Goal: Communication & Community: Answer question/provide support

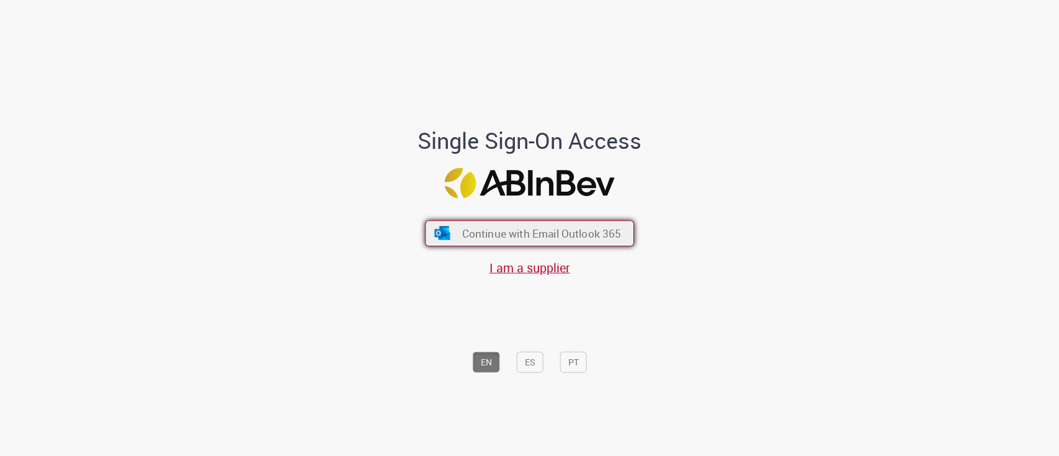
click at [533, 228] on span "Continue with Email Outlook 365" at bounding box center [541, 233] width 159 height 14
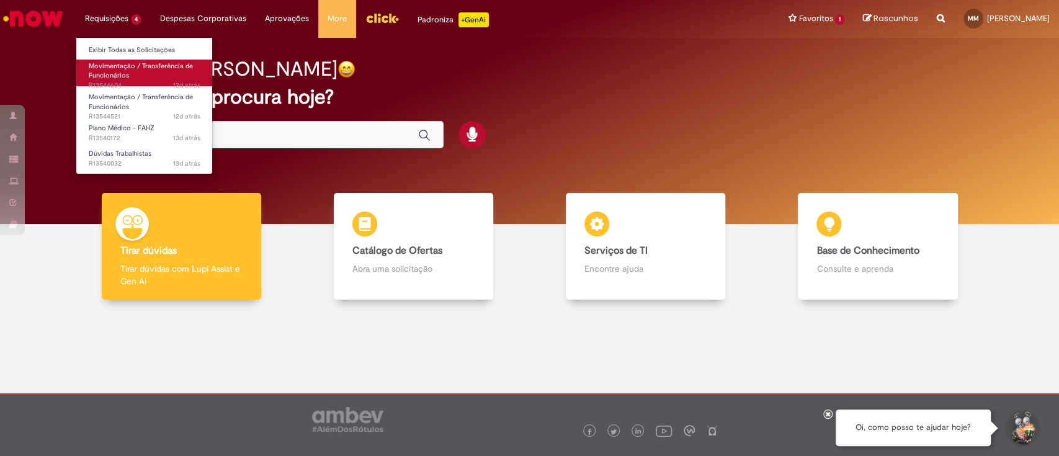
click at [110, 71] on span "Movimentação / Transferência de Funcionários" at bounding box center [141, 70] width 104 height 19
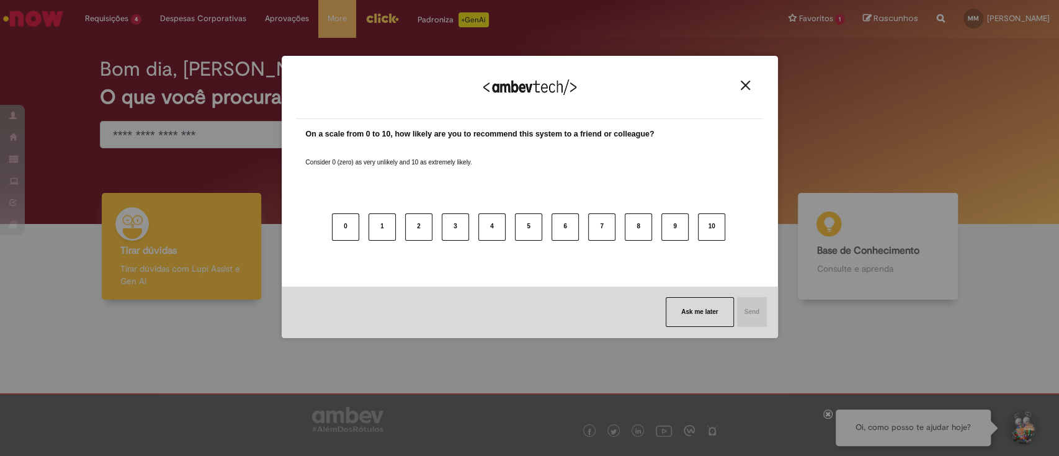
click at [743, 84] on img "Close" at bounding box center [745, 85] width 9 height 9
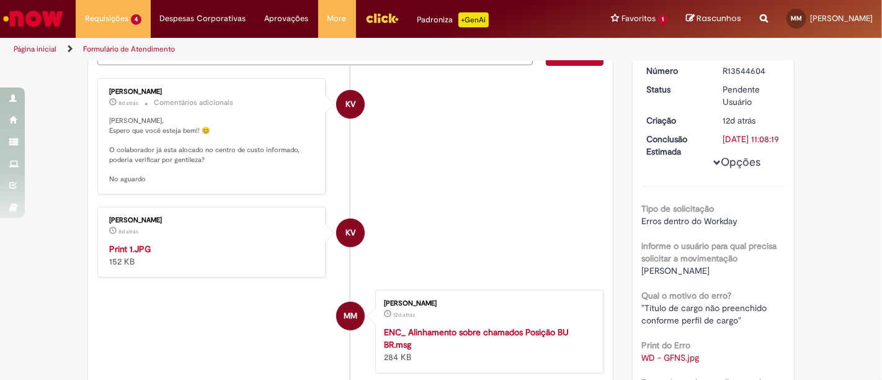
scroll to position [179, 0]
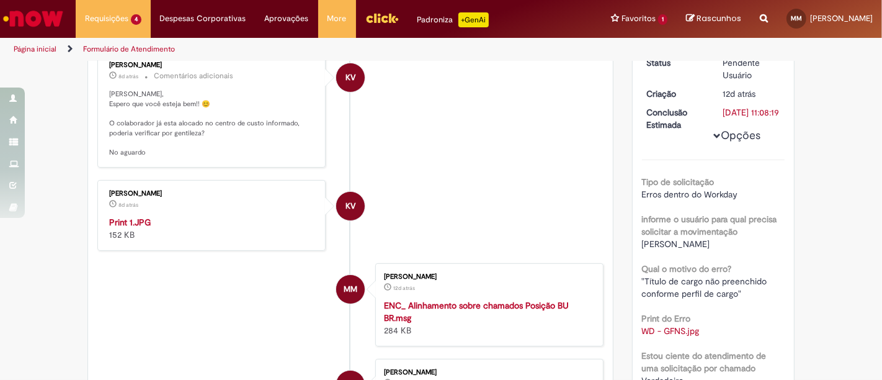
click at [172, 216] on img "Histórico de tíquete" at bounding box center [212, 216] width 207 height 0
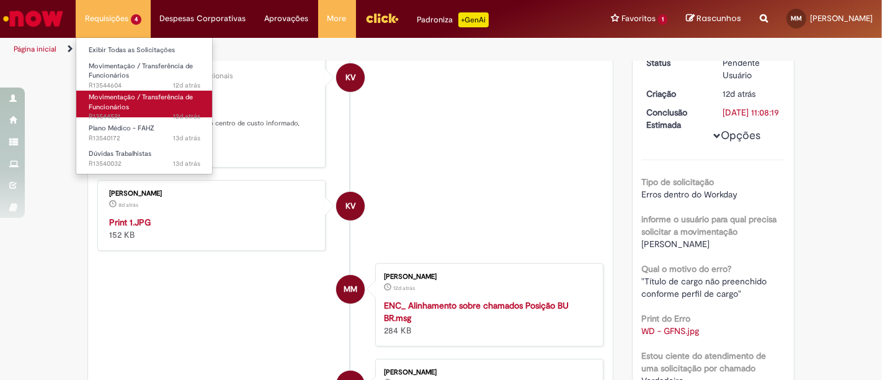
click at [161, 107] on link "Movimentação / Transferência de Funcionários 12d atrás 12 dias atrás R13544521" at bounding box center [144, 104] width 136 height 27
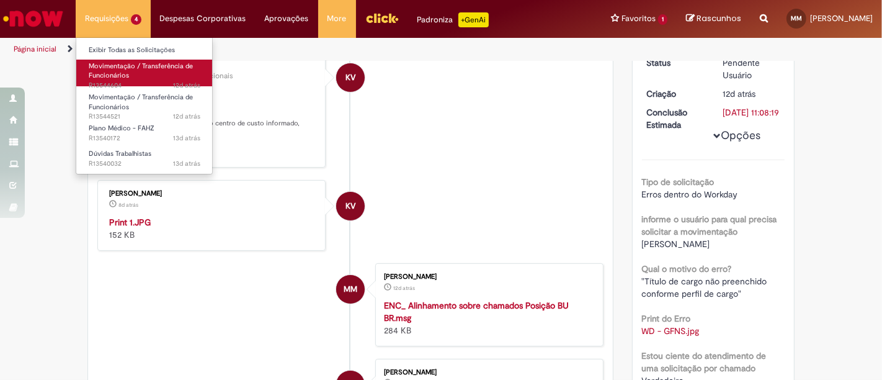
click at [123, 77] on span "Movimentação / Transferência de Funcionários" at bounding box center [141, 70] width 104 height 19
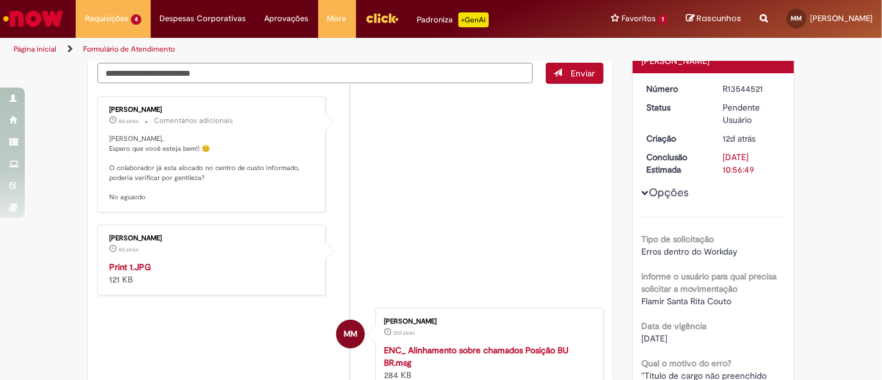
scroll to position [138, 0]
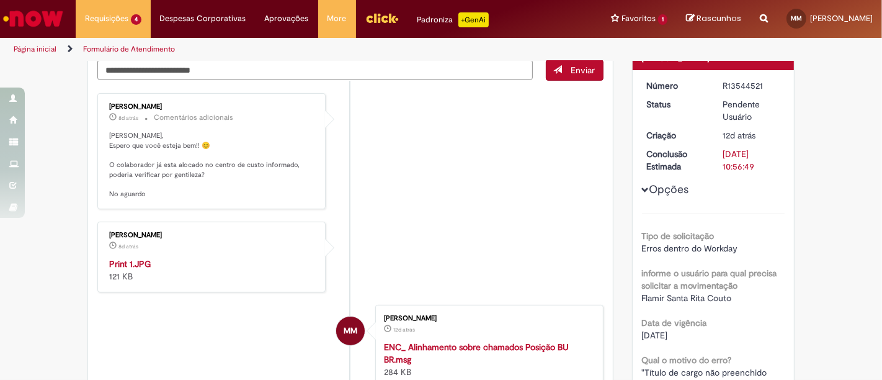
click at [133, 258] on strong "Print 1.JPG" at bounding box center [130, 263] width 42 height 11
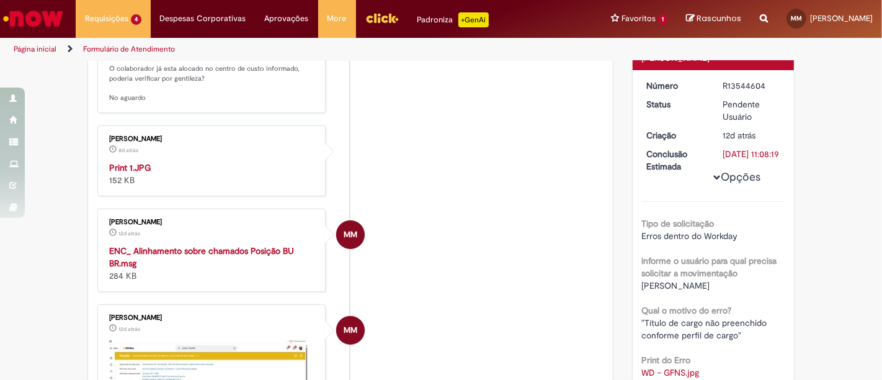
scroll to position [0, 0]
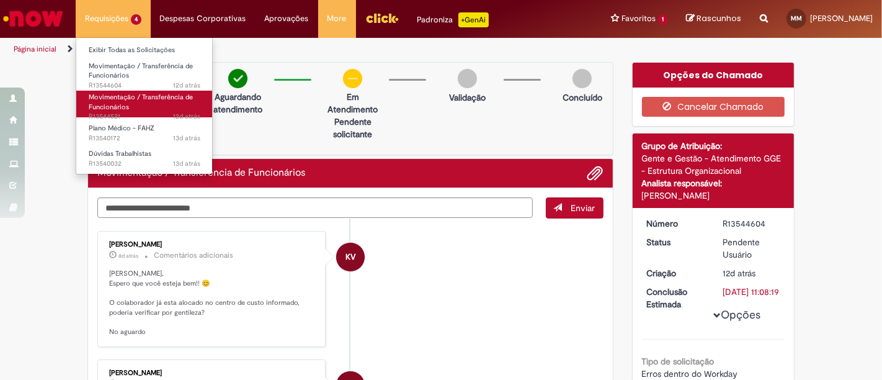
click at [124, 103] on span "Movimentação / Transferência de Funcionários" at bounding box center [141, 101] width 104 height 19
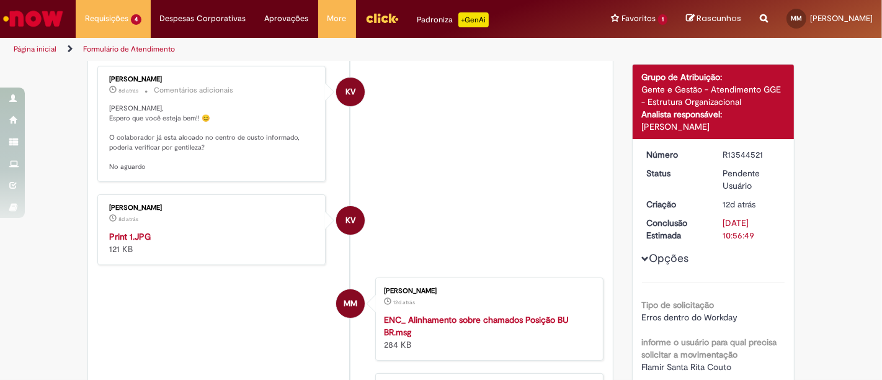
scroll to position [164, 0]
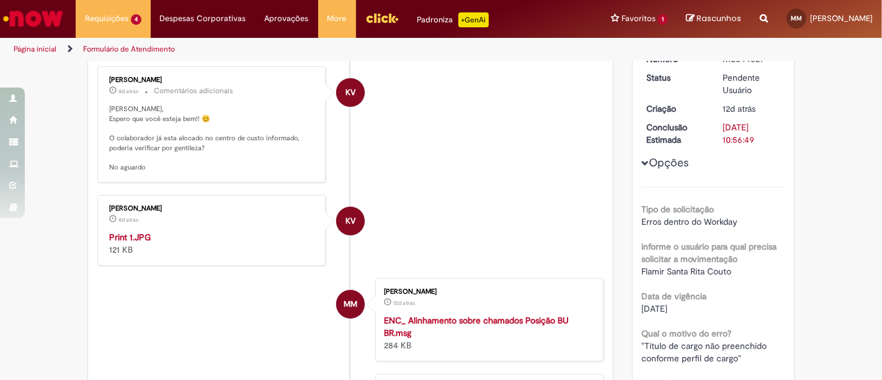
click at [184, 231] on img "Histórico de tíquete" at bounding box center [212, 231] width 207 height 0
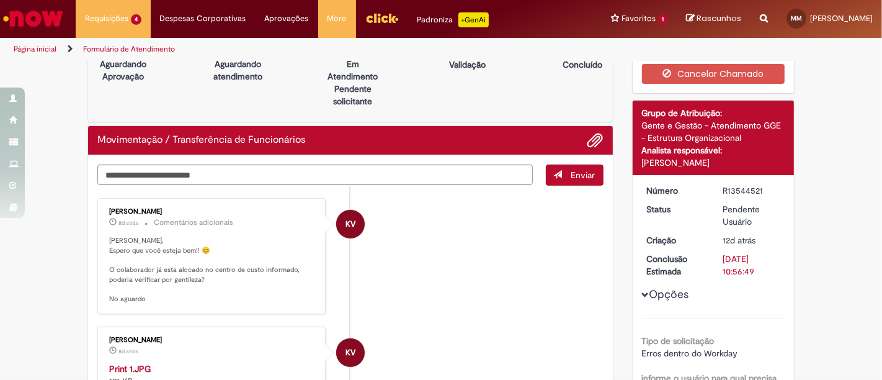
scroll to position [0, 0]
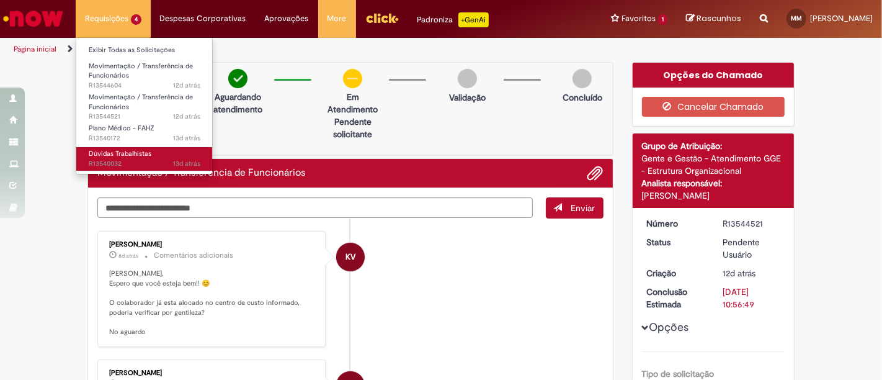
click at [136, 150] on span "Dúvidas Trabalhistas" at bounding box center [120, 153] width 63 height 9
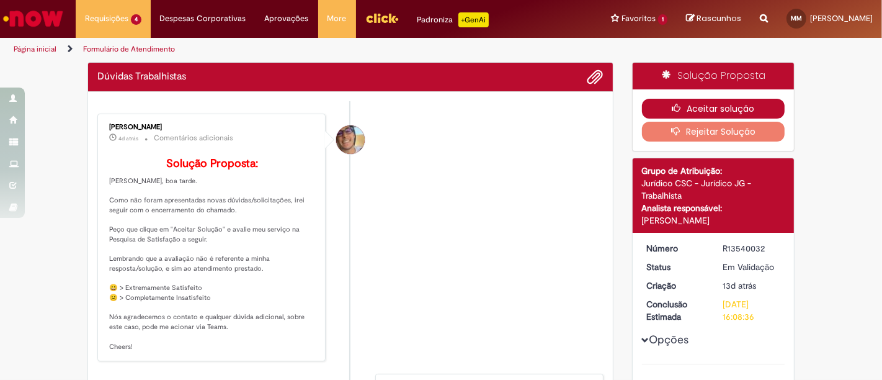
click at [664, 109] on button "Aceitar solução" at bounding box center [713, 109] width 143 height 20
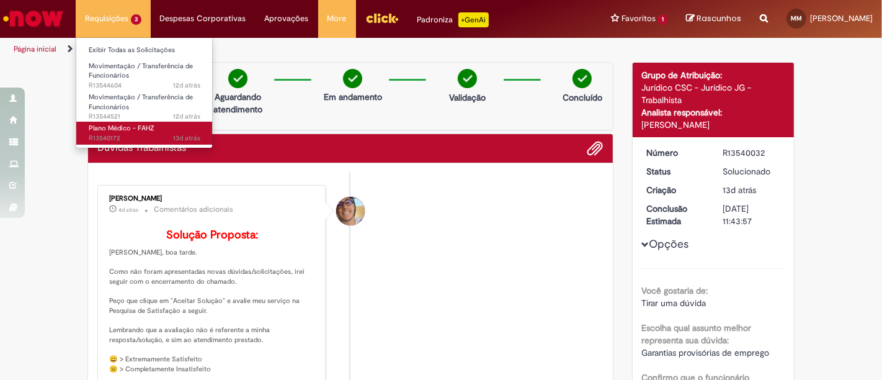
click at [126, 136] on span "13d atrás 13 dias atrás R13540172" at bounding box center [145, 138] width 112 height 10
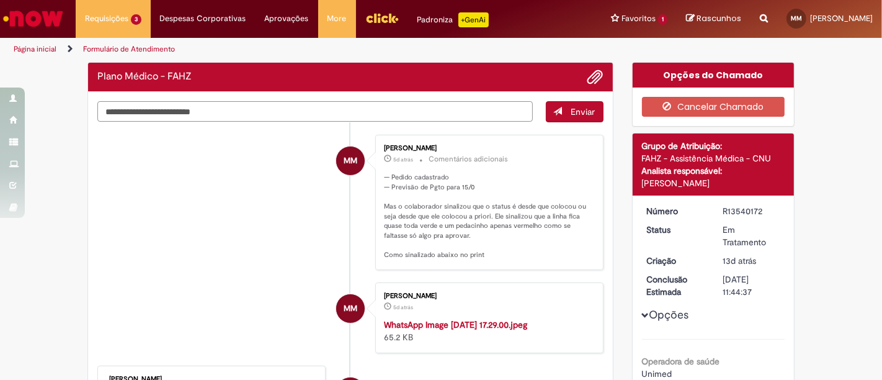
click at [286, 107] on textarea "Digite sua mensagem aqui..." at bounding box center [315, 111] width 436 height 20
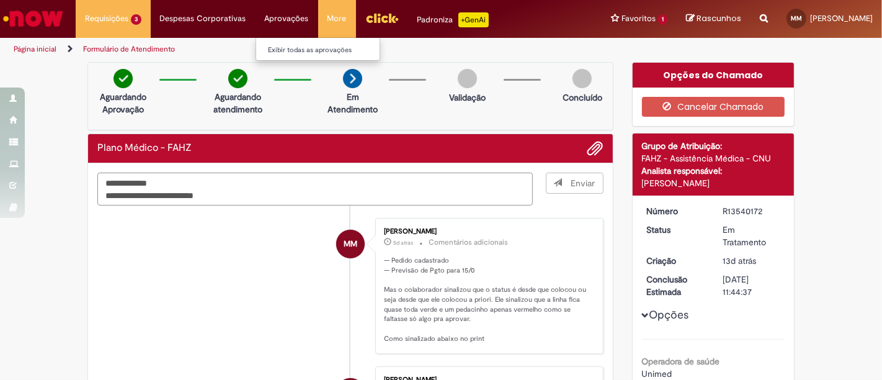
type textarea "**********"
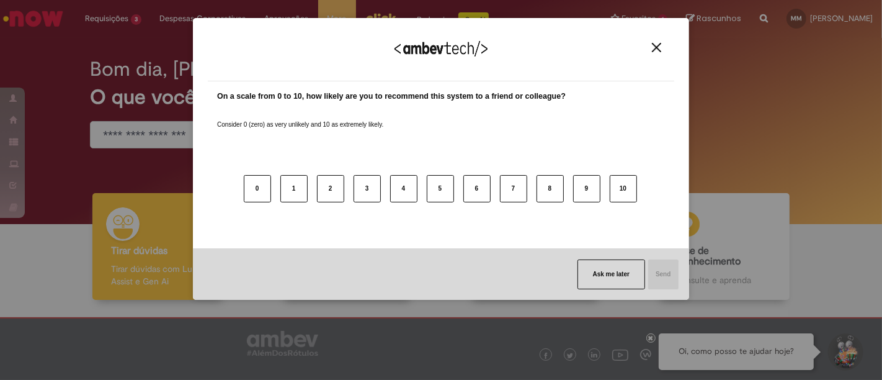
click at [663, 48] on button "Close" at bounding box center [656, 47] width 17 height 11
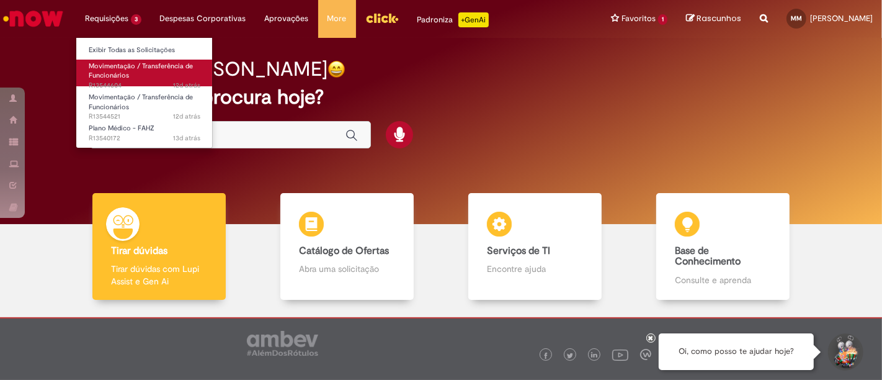
click at [115, 72] on span "Movimentação / Transferência de Funcionários" at bounding box center [141, 70] width 104 height 19
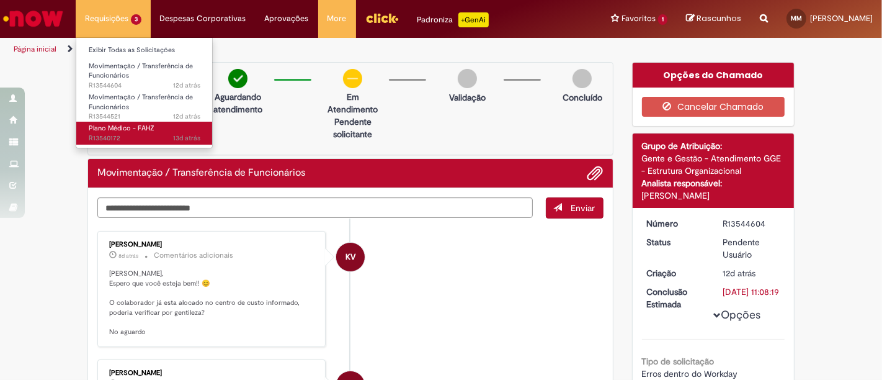
click at [105, 131] on span "Plano Médico - FAHZ" at bounding box center [122, 127] width 66 height 9
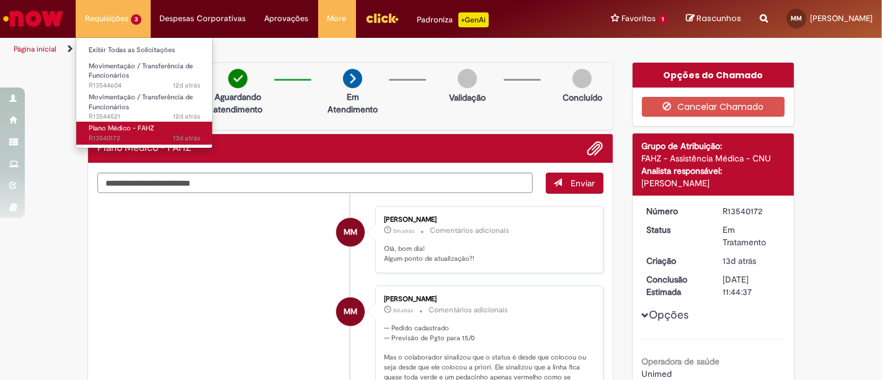
click at [143, 130] on span "Plano Médico - FAHZ" at bounding box center [122, 127] width 66 height 9
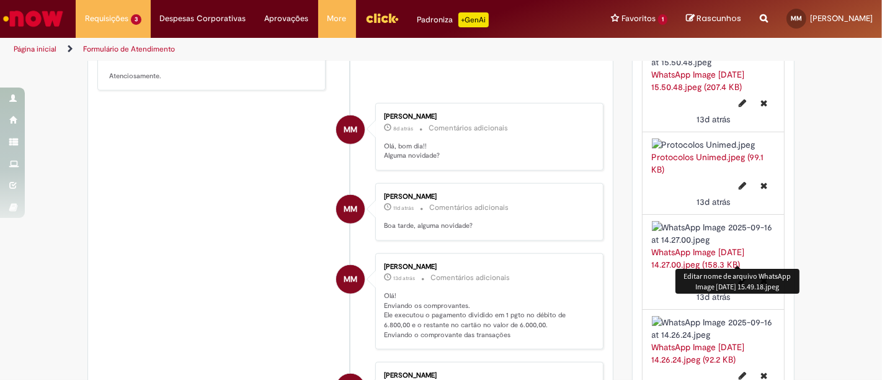
scroll to position [1379, 0]
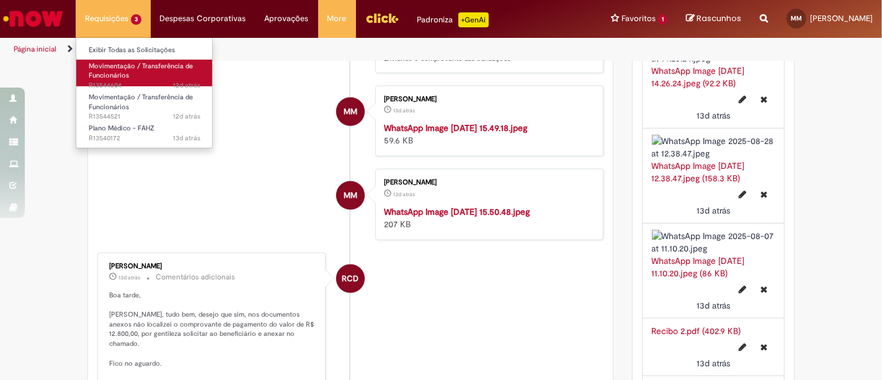
click at [125, 83] on span "12d atrás 12 dias atrás R13544604" at bounding box center [145, 86] width 112 height 10
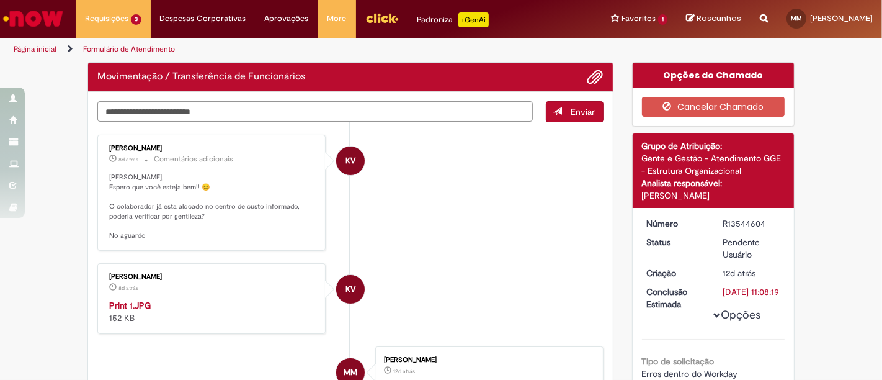
click at [423, 150] on li "KV Karine Vieira 8d atrás 8 dias atrás Comentários adicionais Olá Mari, Espero …" at bounding box center [350, 193] width 506 height 116
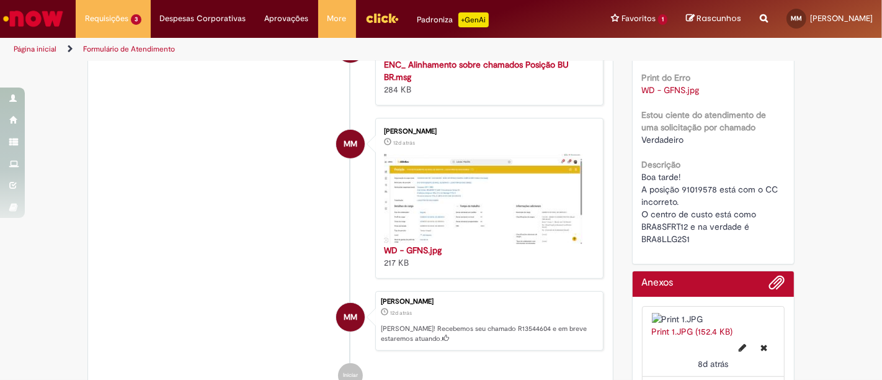
scroll to position [418, 0]
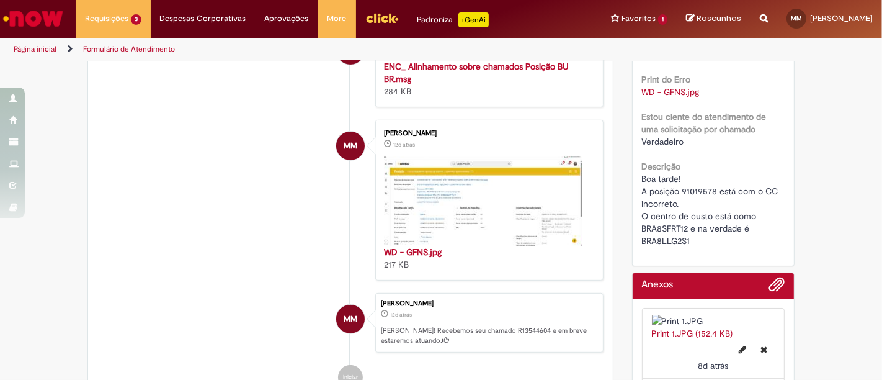
click at [693, 247] on div "Boa tarde! A posição 91019578 está com o CC incorreto. O centro de custo está c…" at bounding box center [713, 209] width 143 height 74
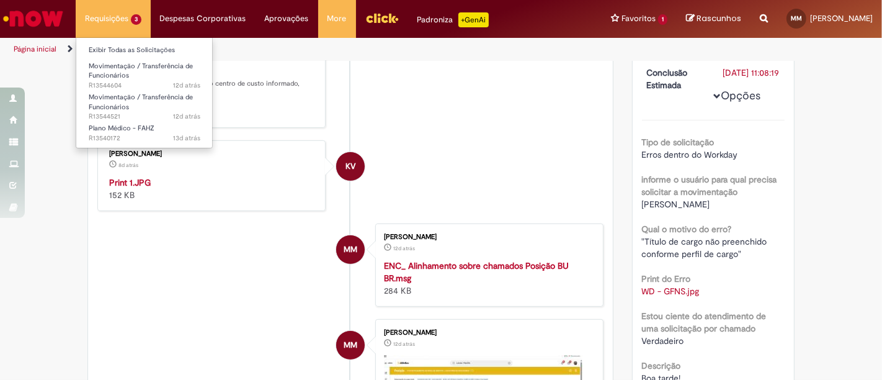
scroll to position [74, 0]
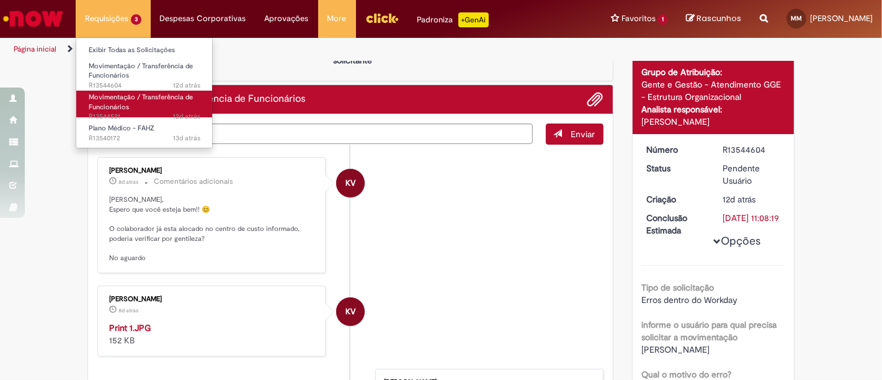
click at [137, 101] on span "Movimentação / Transferência de Funcionários" at bounding box center [141, 101] width 104 height 19
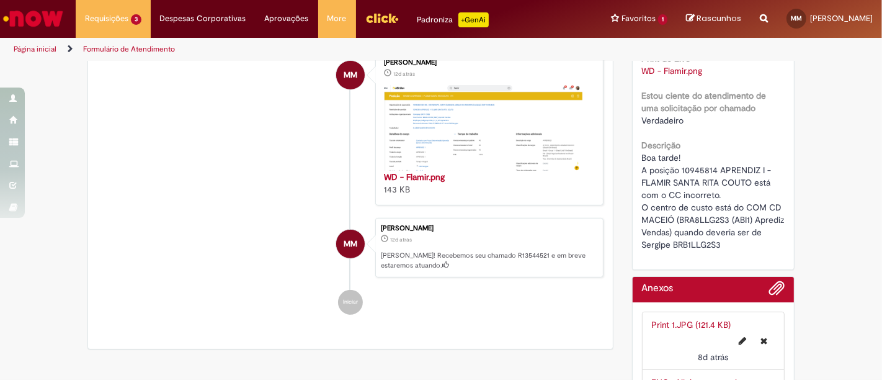
scroll to position [470, 0]
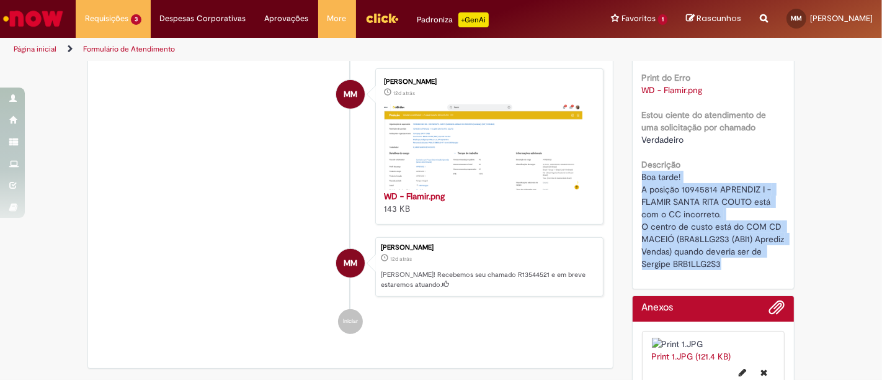
drag, startPoint x: 747, startPoint y: 258, endPoint x: 630, endPoint y: 176, distance: 143.4
click at [633, 176] on div "Número R13544521 Status Pendente Usuário Criação 12d atrás 12 dias atrás Conclu…" at bounding box center [714, 13] width 162 height 550
copy span "Boa tarde! A posição 10945814 APRENDIZ I - FLAMIR SANTA RITA COUTO está com o C…"
click at [783, 261] on div "Número R13544521 Status Pendente Usuário Criação 12d atrás 12 dias atrás Conclu…" at bounding box center [714, 13] width 162 height 550
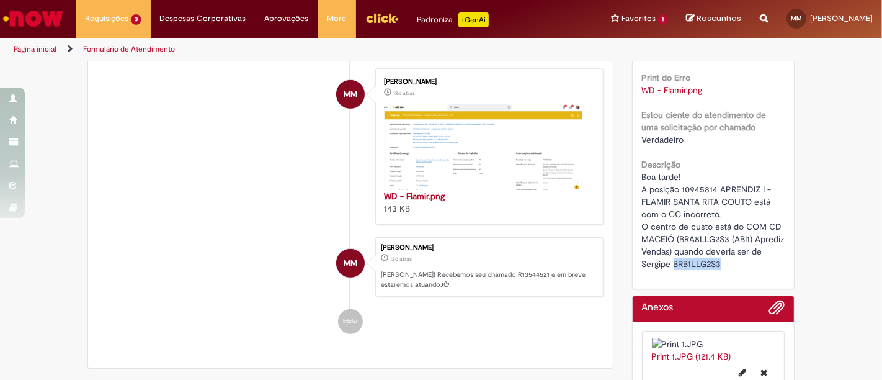
drag, startPoint x: 740, startPoint y: 262, endPoint x: 680, endPoint y: 267, distance: 59.7
click at [680, 267] on div "Boa tarde! A posição 10945814 APRENDIZ I - FLAMIR SANTA RITA COUTO está com o C…" at bounding box center [713, 220] width 143 height 99
drag, startPoint x: 698, startPoint y: 254, endPoint x: 718, endPoint y: 259, distance: 20.6
click at [718, 259] on span "Boa tarde! A posição 10945814 APRENDIZ I - FLAMIR SANTA RITA COUTO está com o C…" at bounding box center [714, 220] width 145 height 98
drag, startPoint x: 733, startPoint y: 259, endPoint x: 681, endPoint y: 263, distance: 52.9
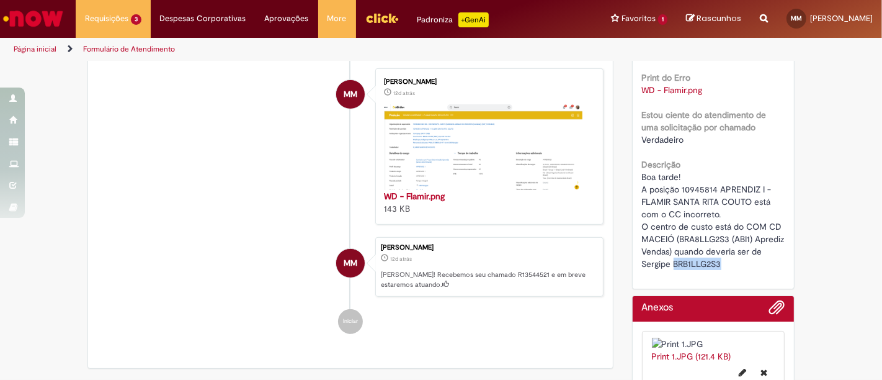
click at [681, 263] on div "Boa tarde! A posição 10945814 APRENDIZ I - FLAMIR SANTA RITA COUTO está com o C…" at bounding box center [713, 220] width 143 height 99
copy span "BRB1LLG2S3"
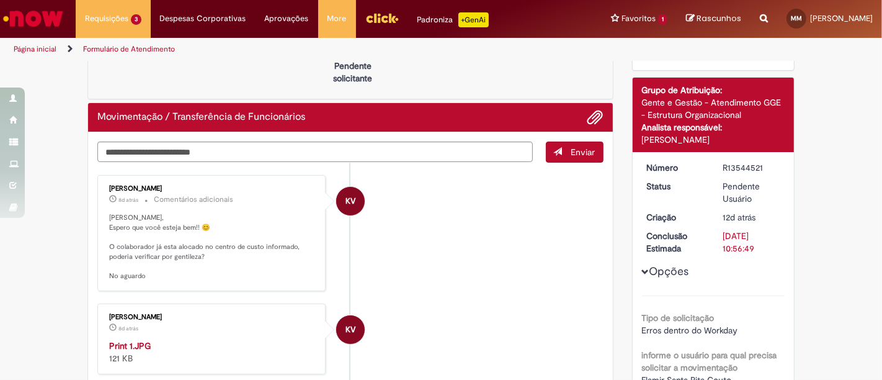
scroll to position [125, 0]
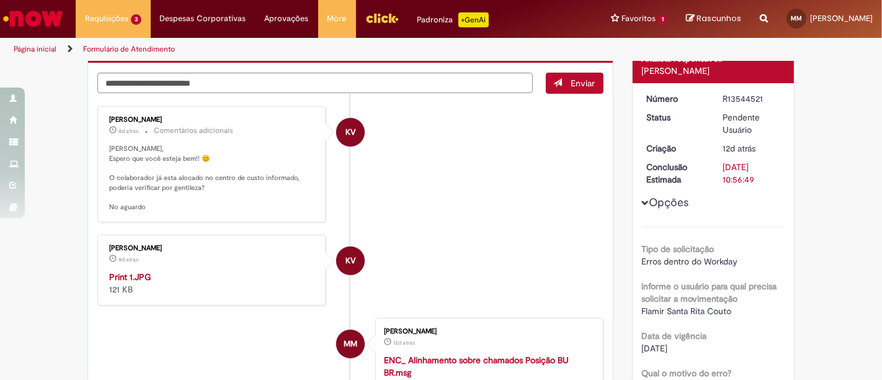
click at [256, 271] on img "Histórico de tíquete" at bounding box center [212, 271] width 207 height 0
click at [358, 320] on div "KV" at bounding box center [350, 370] width 31 height 253
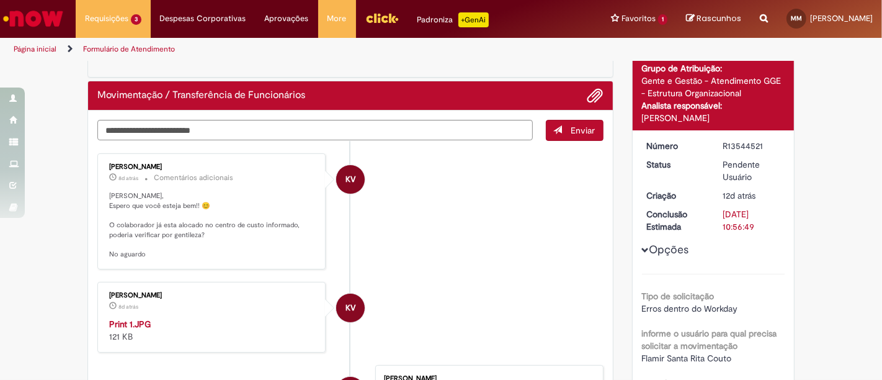
scroll to position [0, 0]
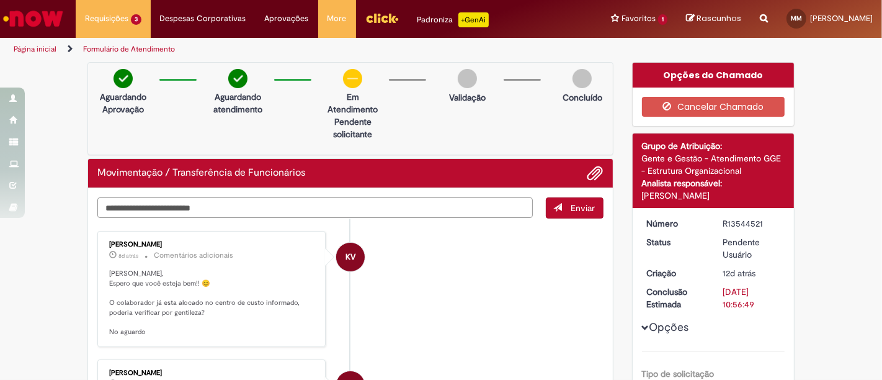
click at [241, 208] on textarea "Digite sua mensagem aqui..." at bounding box center [315, 207] width 436 height 20
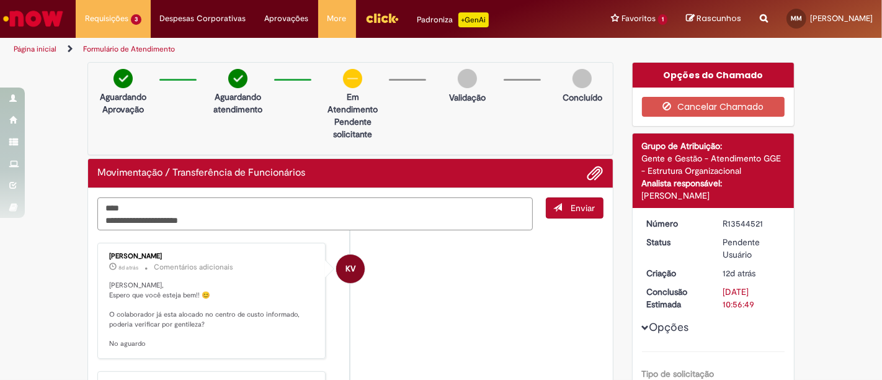
paste textarea "**********"
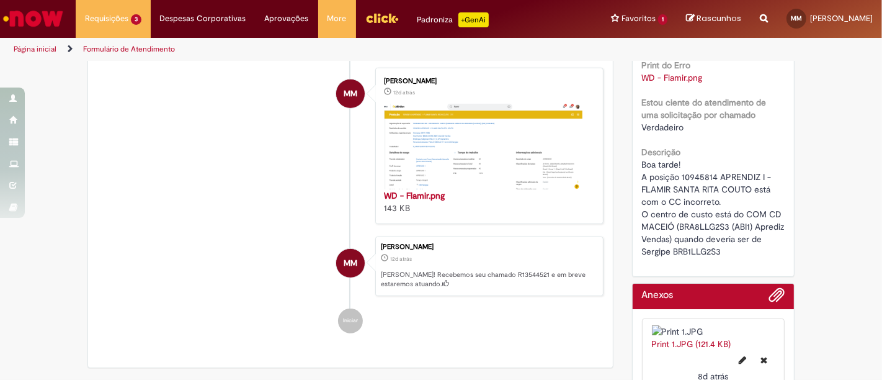
scroll to position [69, 0]
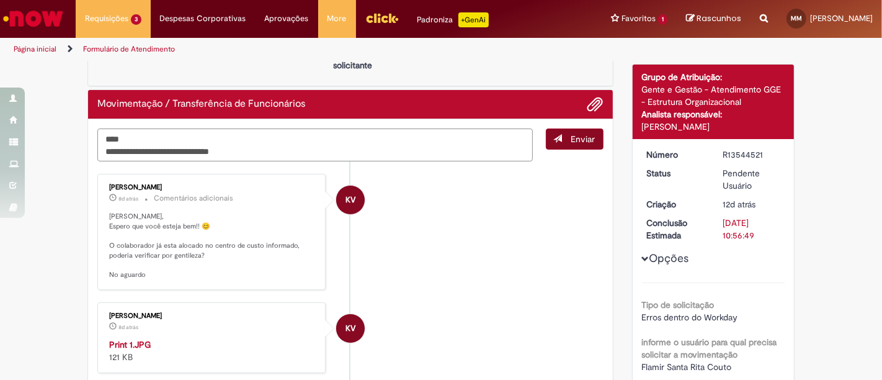
type textarea "**********"
click at [570, 130] on button "Enviar" at bounding box center [575, 138] width 58 height 21
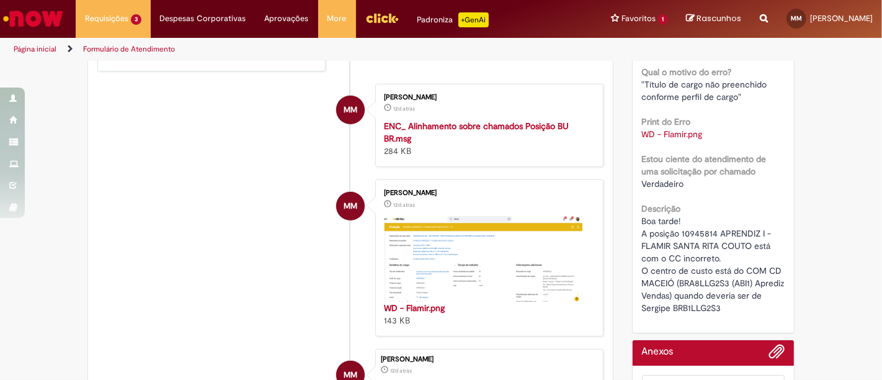
scroll to position [0, 0]
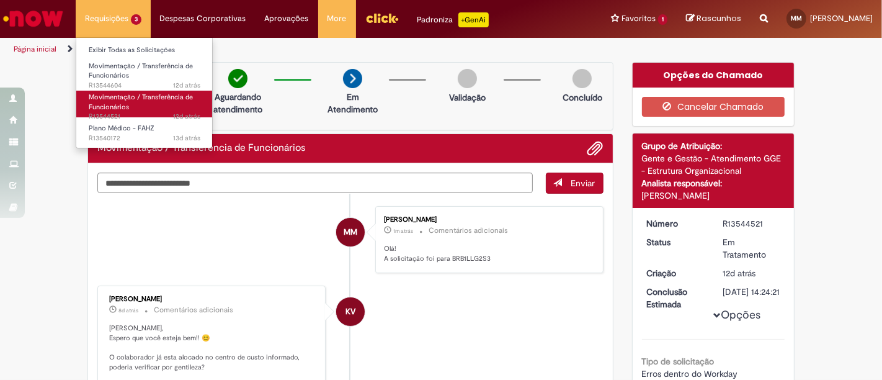
click at [117, 112] on span "12d atrás 12 dias atrás R13544521" at bounding box center [145, 117] width 112 height 10
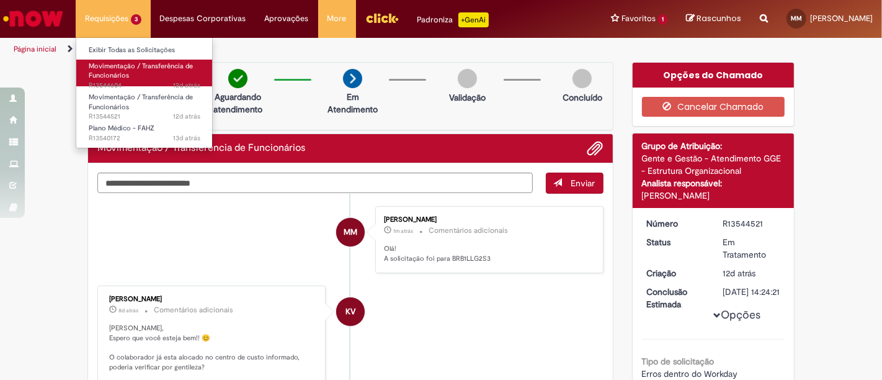
click at [127, 73] on span "Movimentação / Transferência de Funcionários" at bounding box center [141, 70] width 104 height 19
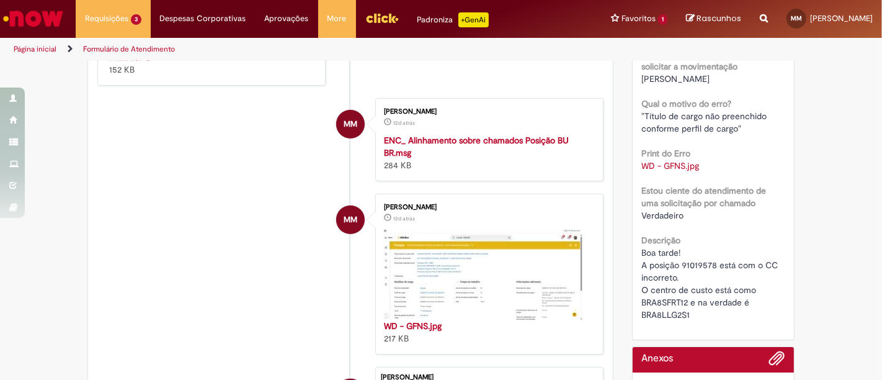
scroll to position [441, 0]
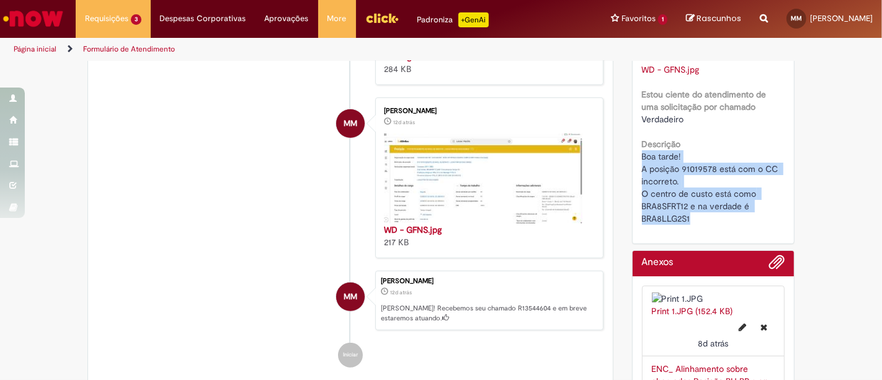
drag, startPoint x: 741, startPoint y: 233, endPoint x: 634, endPoint y: 171, distance: 123.1
click at [634, 171] on div "Número R13544604 Status Pendente Usuário Criação 12d atrás 12 dias atrás Conclu…" at bounding box center [714, 5] width 162 height 476
copy span "Boa tarde! A posição 91019578 está com o CC incorreto. O centro de custo está c…"
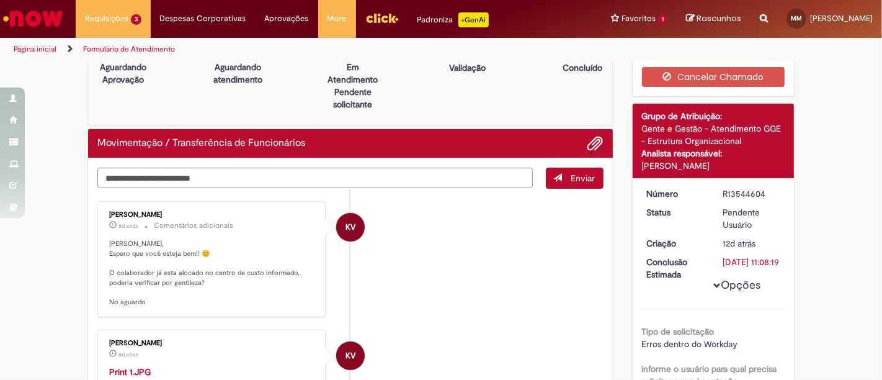
scroll to position [27, 0]
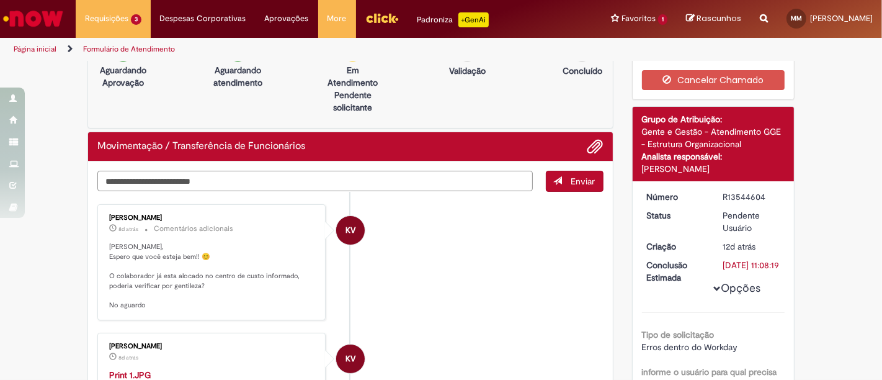
click at [239, 176] on textarea "Digite sua mensagem aqui..." at bounding box center [315, 181] width 436 height 20
paste textarea "**********"
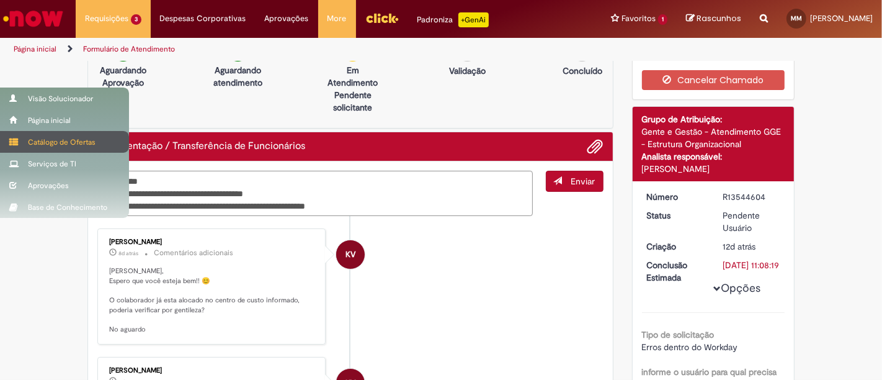
drag, startPoint x: 187, startPoint y: 174, endPoint x: 3, endPoint y: 148, distance: 186.2
click at [4, 164] on div "Pular para o conteúdo da página Requisições 3 Exibir Todas as Solicitações Movi…" at bounding box center [441, 190] width 882 height 380
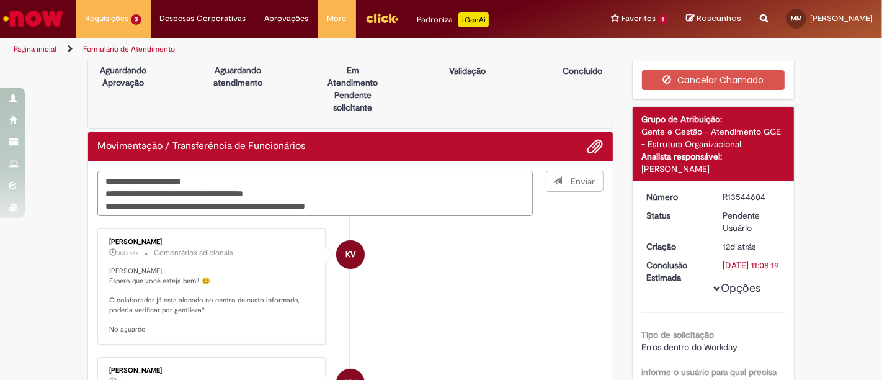
type textarea "**********"
